Goal: Information Seeking & Learning: Understand process/instructions

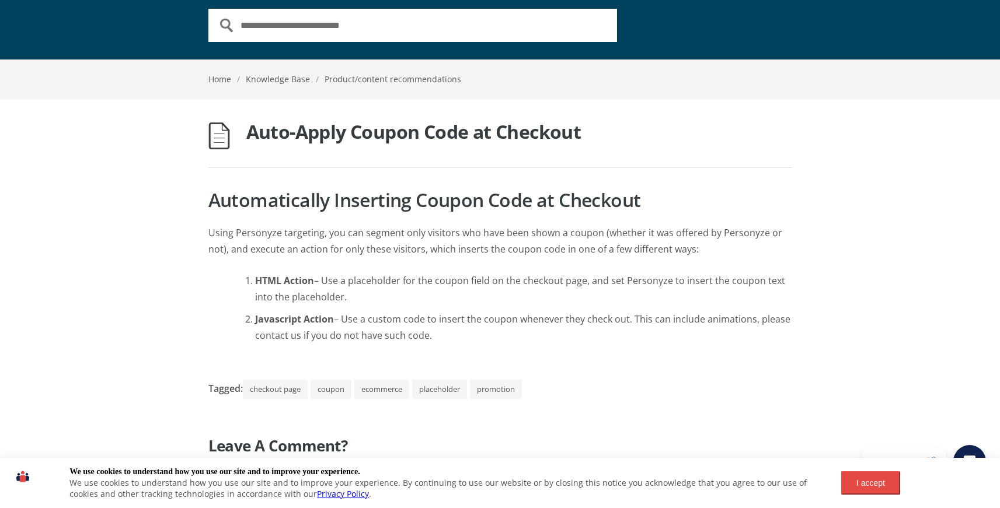
scroll to position [95, 0]
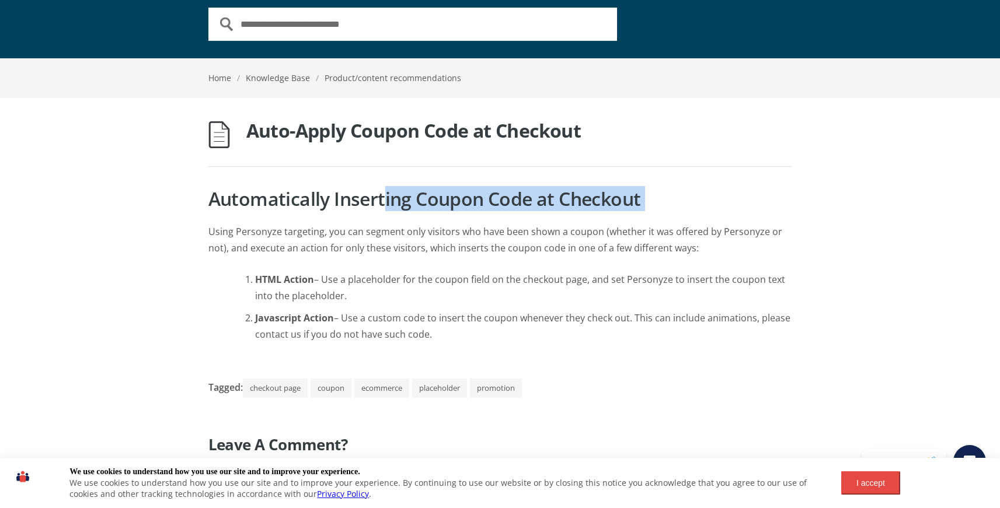
drag, startPoint x: 386, startPoint y: 205, endPoint x: 655, endPoint y: 210, distance: 269.0
click at [655, 210] on div "Automatically Inserting Coupon Code at Checkout Using Personyze targeting, you …" at bounding box center [500, 272] width 584 height 181
click at [655, 212] on div "Automatically Inserting Coupon Code at Checkout Using Personyze targeting, you …" at bounding box center [500, 272] width 584 height 181
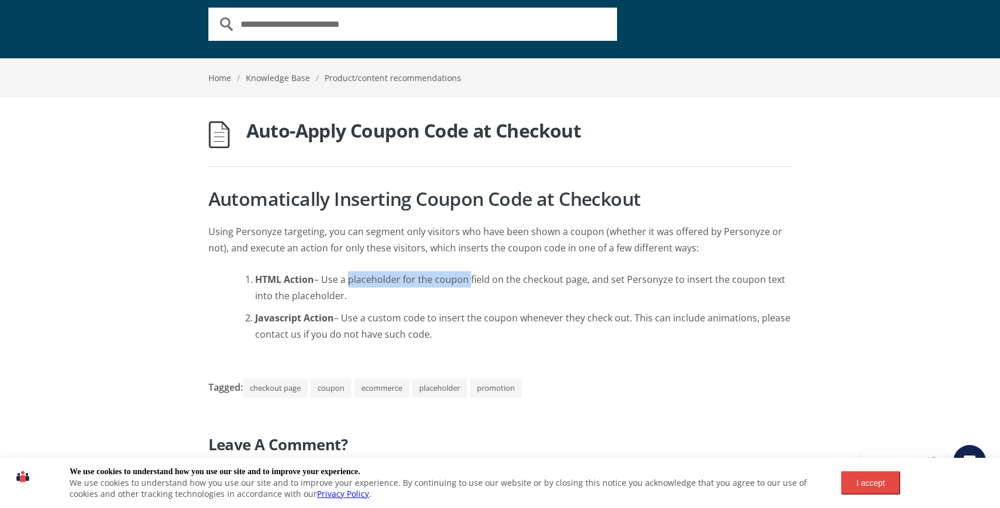
drag, startPoint x: 638, startPoint y: 283, endPoint x: 832, endPoint y: 295, distance: 194.7
click at [832, 295] on div "Auto-Apply Coupon Code at Checkout Automatically Inserting Coupon Code at Check…" at bounding box center [500, 314] width 1000 height 387
drag, startPoint x: 832, startPoint y: 295, endPoint x: 752, endPoint y: 276, distance: 82.2
click at [832, 295] on div "Auto-Apply Coupon Code at Checkout Automatically Inserting Coupon Code at Check…" at bounding box center [500, 314] width 1000 height 387
drag, startPoint x: 279, startPoint y: 294, endPoint x: 346, endPoint y: 298, distance: 67.2
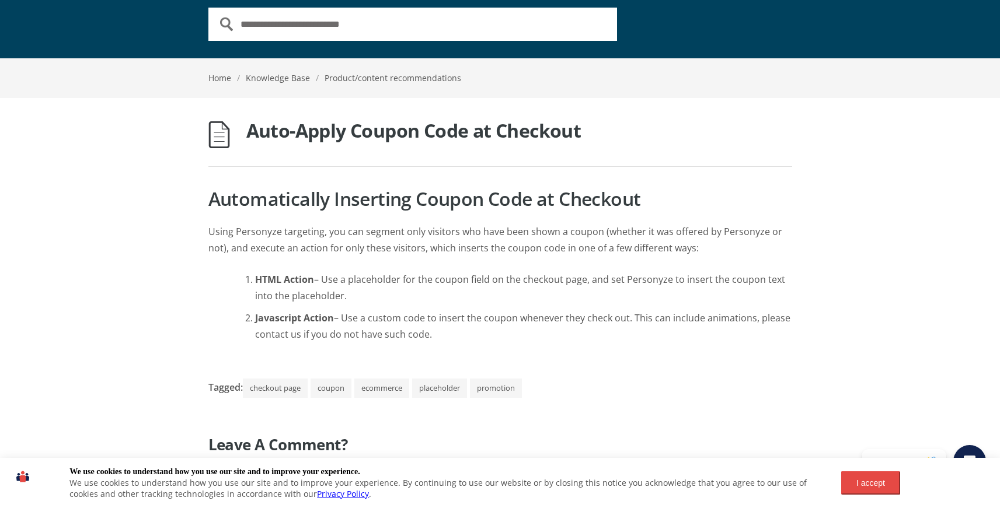
click at [346, 298] on li "HTML Action – Use a placeholder for the coupon field on the checkout page, and …" at bounding box center [523, 287] width 537 height 33
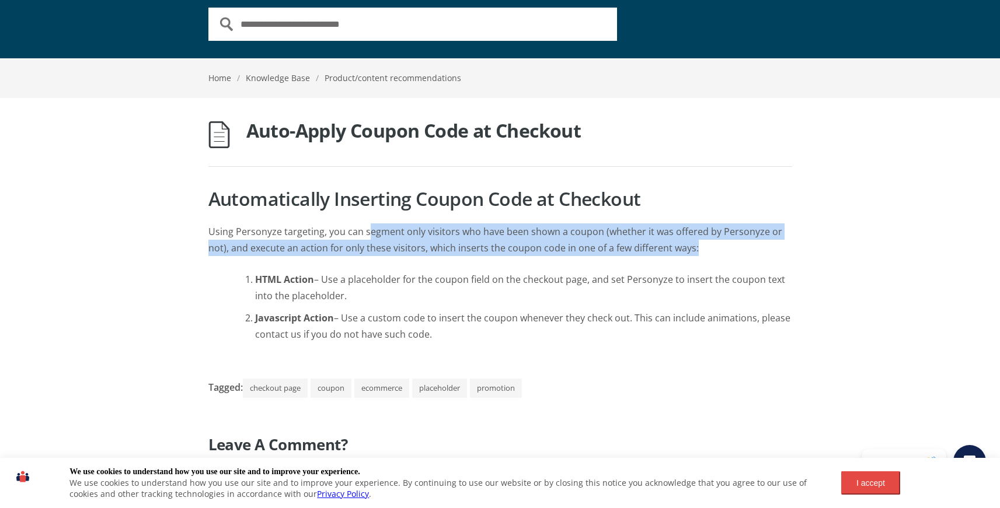
drag, startPoint x: 454, startPoint y: 226, endPoint x: 717, endPoint y: 242, distance: 263.1
click at [717, 242] on p "Using Personyze targeting, you can segment only visitors who have been shown a …" at bounding box center [500, 247] width 584 height 48
